Goal: Information Seeking & Learning: Check status

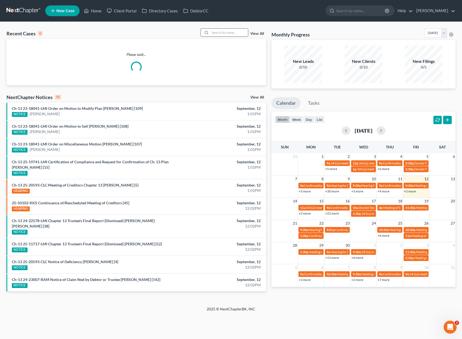
click at [225, 34] on input "search" at bounding box center [229, 33] width 38 height 8
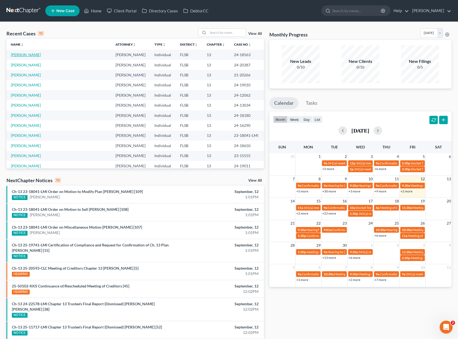
click at [25, 54] on link "[PERSON_NAME]" at bounding box center [26, 54] width 30 height 5
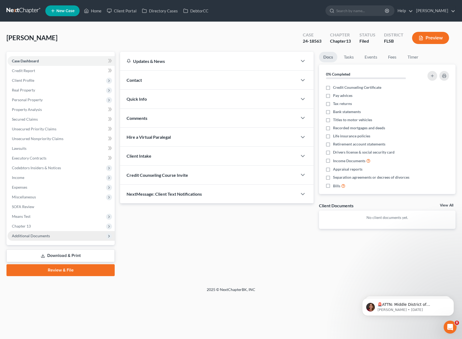
click at [21, 235] on span "Additional Documents" at bounding box center [31, 235] width 38 height 5
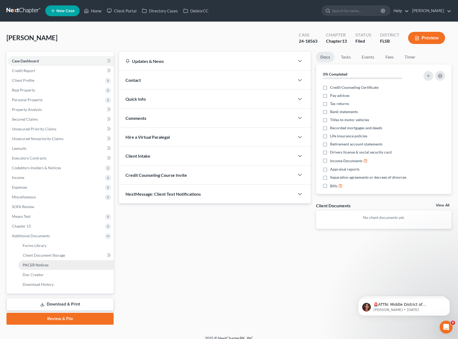
click at [28, 262] on link "PACER Notices" at bounding box center [65, 265] width 95 height 10
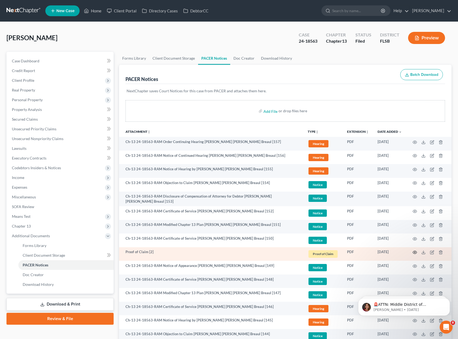
click at [415, 251] on icon "button" at bounding box center [415, 252] width 4 height 4
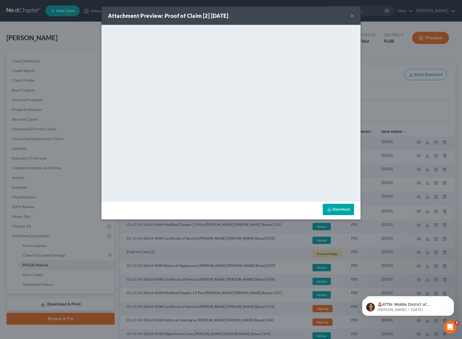
click at [370, 59] on div "Attachment Preview: Proof of Claim [2] [DATE] × <object ng-attr-data='[URL][DOM…" at bounding box center [231, 169] width 462 height 339
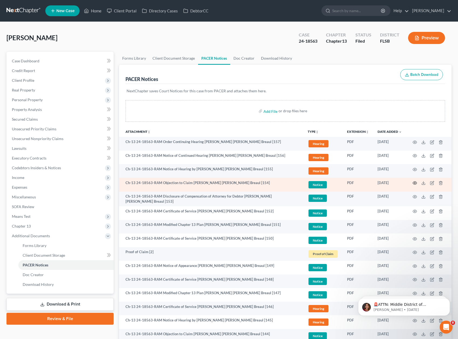
click at [415, 183] on circle "button" at bounding box center [414, 182] width 1 height 1
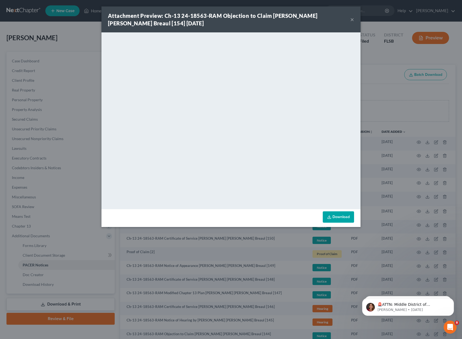
click at [388, 58] on div "Attachment Preview: Ch-13 24-18563-RAM Objection to Claim [PERSON_NAME] [PERSON…" at bounding box center [231, 169] width 462 height 339
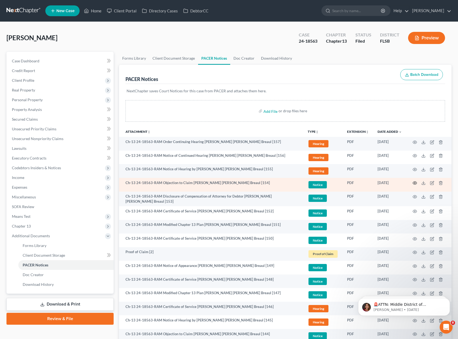
click at [415, 182] on icon "button" at bounding box center [415, 183] width 4 height 4
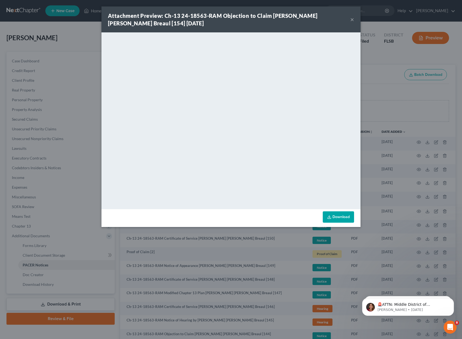
click at [387, 52] on div "Attachment Preview: Ch-13 24-18563-RAM Objection to Claim [PERSON_NAME] [PERSON…" at bounding box center [231, 169] width 462 height 339
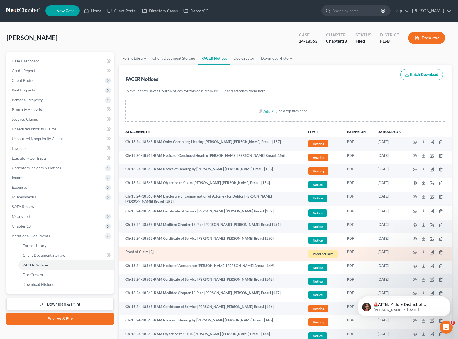
click at [412, 249] on td at bounding box center [428, 254] width 45 height 14
click at [415, 252] on circle "button" at bounding box center [414, 252] width 1 height 1
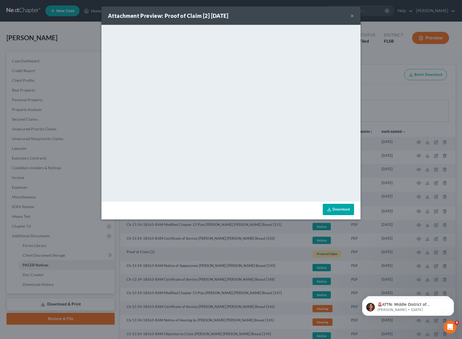
click at [352, 17] on button "×" at bounding box center [352, 15] width 4 height 6
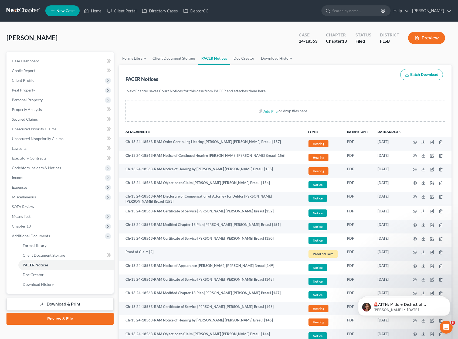
click at [119, 43] on div "[PERSON_NAME] Upgraded Case 24-18563 Chapter Chapter 13 Status Filed District […" at bounding box center [228, 39] width 445 height 23
click at [66, 37] on div "[PERSON_NAME] Upgraded Case 24-18563 Chapter Chapter 13 Status Filed District […" at bounding box center [228, 39] width 445 height 23
click at [157, 38] on div "[PERSON_NAME] Upgraded Case 24-18563 Chapter Chapter 13 Status Filed District […" at bounding box center [228, 39] width 445 height 23
click at [96, 11] on link "Home" at bounding box center [92, 11] width 23 height 10
